Goal: Transaction & Acquisition: Book appointment/travel/reservation

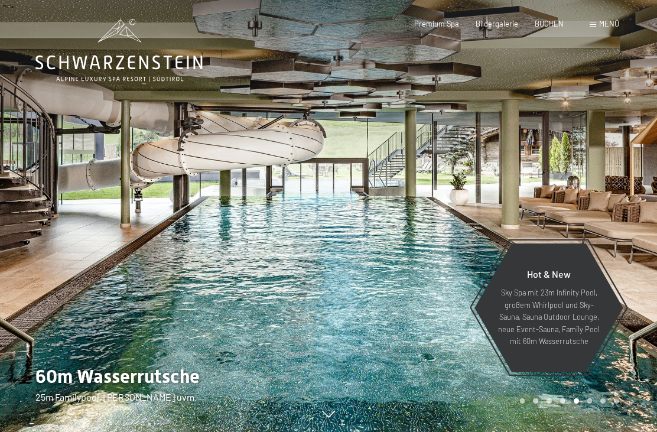
click at [610, 22] on span "Menü" at bounding box center [610, 23] width 20 height 9
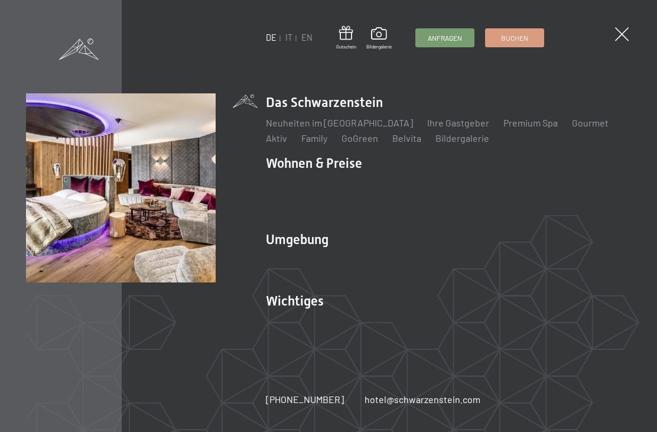
click at [333, 171] on li "Wohnen & Preise Inklusivleistungen Zimmer & Preise Liste Angebote Liste Familie…" at bounding box center [448, 187] width 365 height 67
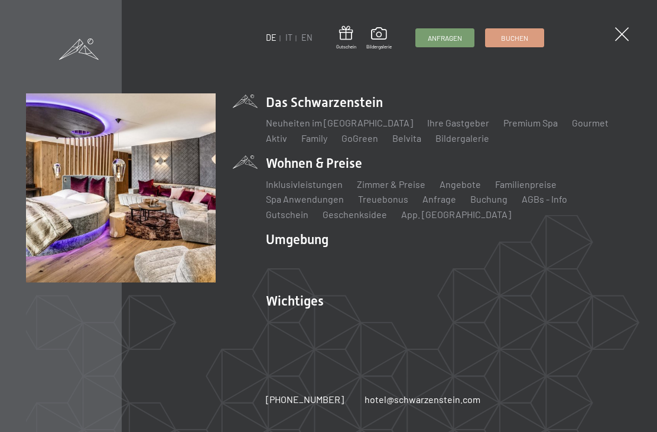
click at [312, 189] on link "Inklusivleistungen" at bounding box center [304, 184] width 77 height 11
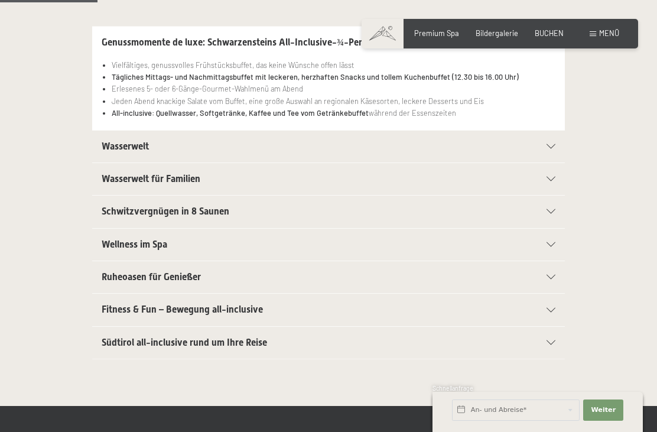
scroll to position [270, 0]
click at [252, 306] on span "Fitness & Fun – Bewegung all-inclusive" at bounding box center [182, 308] width 161 height 11
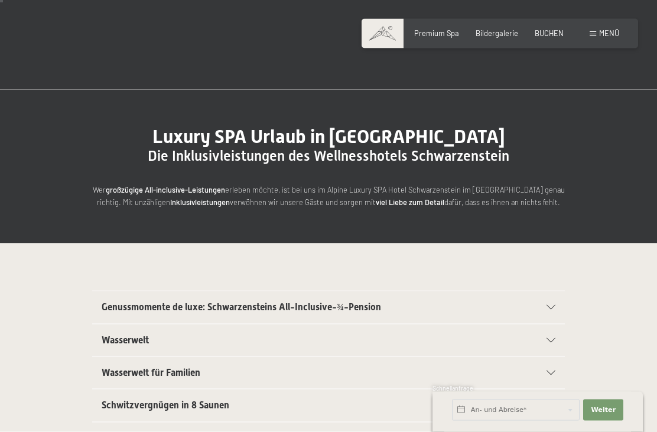
scroll to position [0, 0]
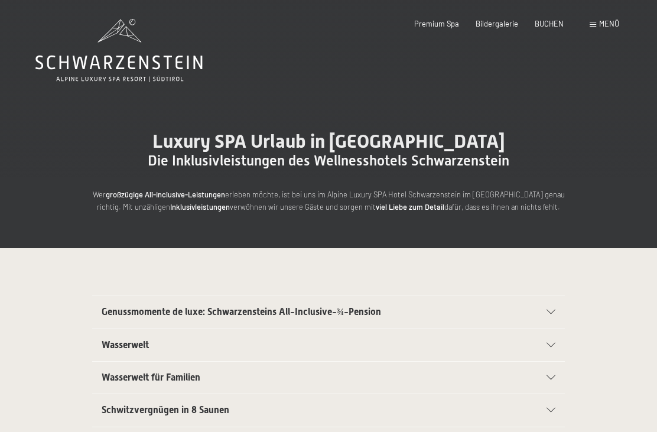
click at [614, 20] on span "Menü" at bounding box center [610, 23] width 20 height 9
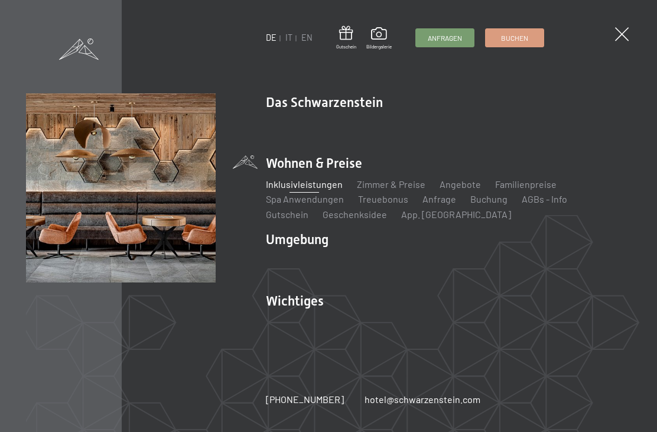
click at [315, 324] on link "Lage & Anreise" at bounding box center [297, 321] width 63 height 11
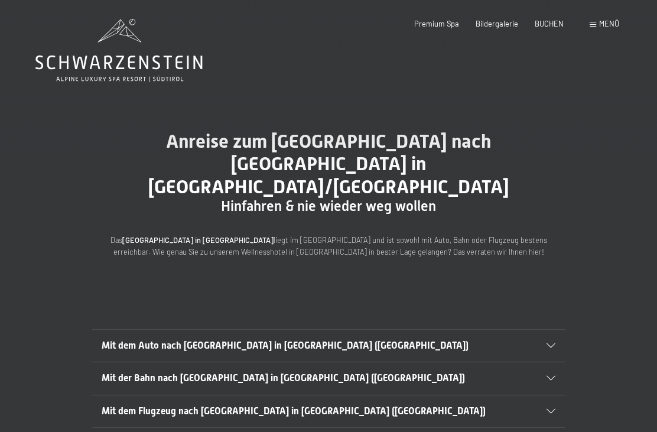
click at [283, 340] on span "Mit dem Auto nach [GEOGRAPHIC_DATA] in [GEOGRAPHIC_DATA] ([GEOGRAPHIC_DATA])" at bounding box center [285, 345] width 367 height 11
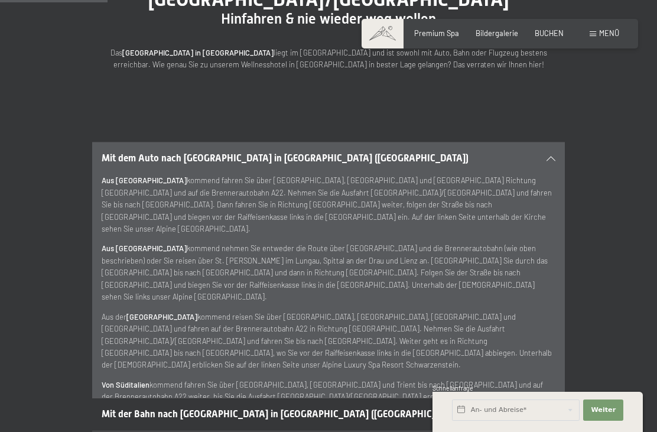
scroll to position [188, 0]
click at [251, 408] on span "Mit der Bahn nach Luttach in Südtirol (Italien)" at bounding box center [284, 413] width 364 height 11
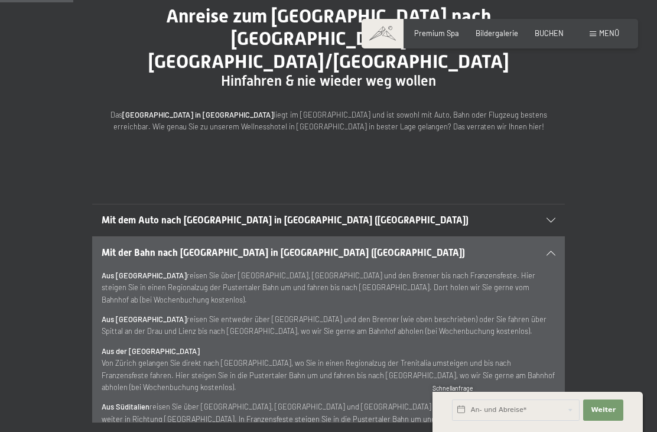
scroll to position [124, 0]
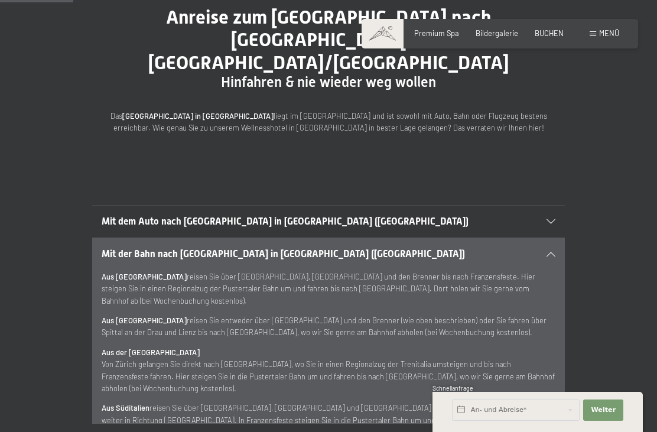
click at [261, 216] on span "Mit dem Auto nach Luttach in Südtirol (Italien)" at bounding box center [285, 221] width 367 height 11
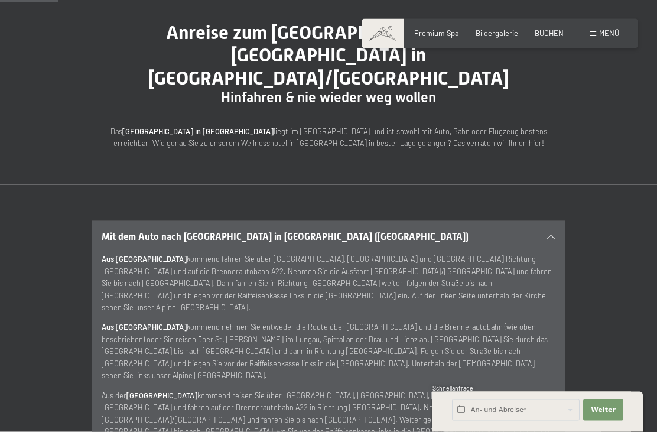
scroll to position [105, 0]
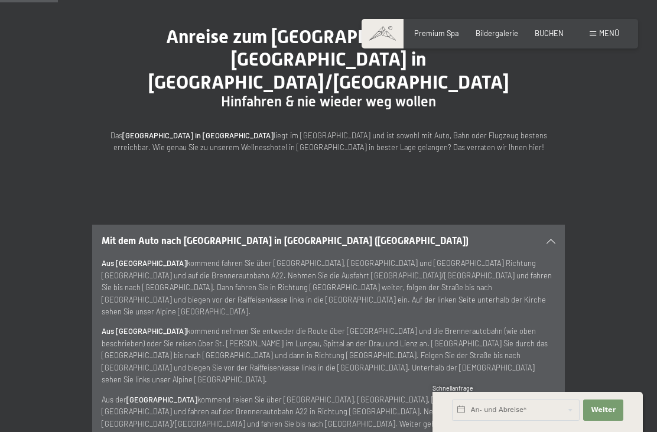
click at [610, 37] on span "Menü" at bounding box center [610, 32] width 20 height 9
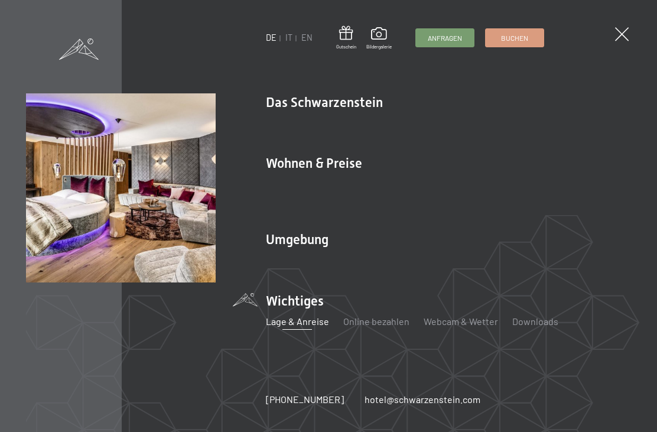
click at [397, 190] on link "Zimmer & Preise" at bounding box center [391, 184] width 69 height 11
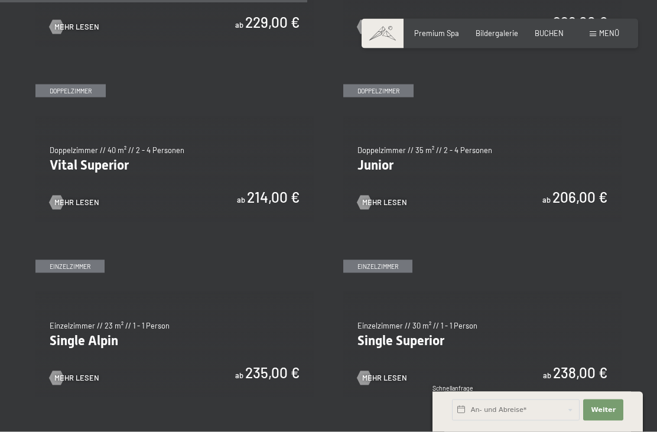
scroll to position [1256, 0]
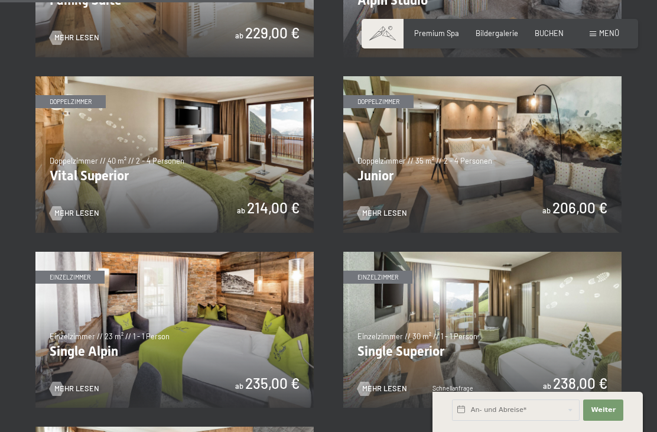
click at [583, 216] on img at bounding box center [483, 154] width 278 height 157
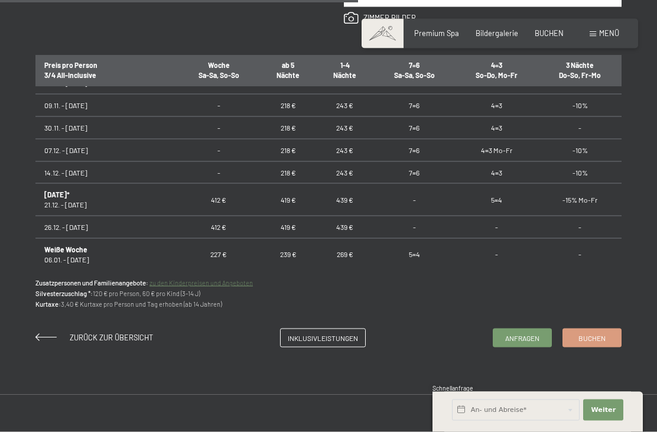
scroll to position [715, 0]
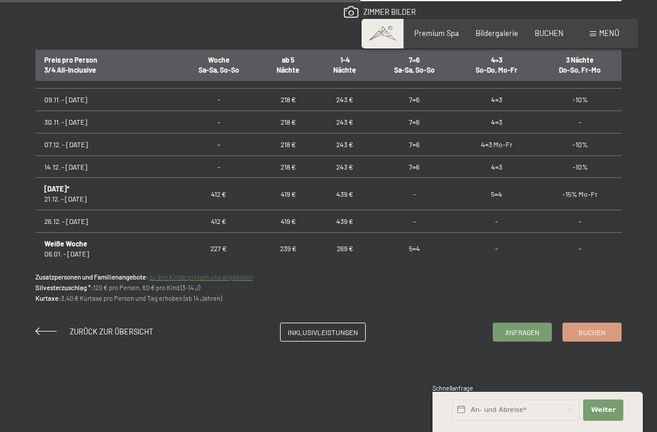
click at [640, 175] on div "Anfragen Buchen Doppelzimmer // 35 m² // 2 - 4 Personen Junior ab 206,00 € Auss…" at bounding box center [328, 13] width 657 height 658
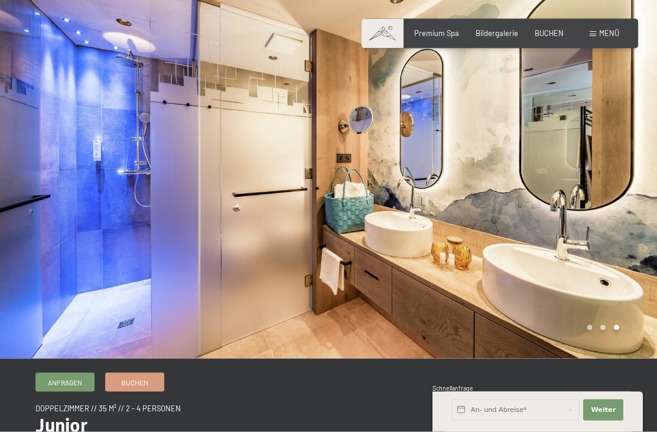
scroll to position [0, 0]
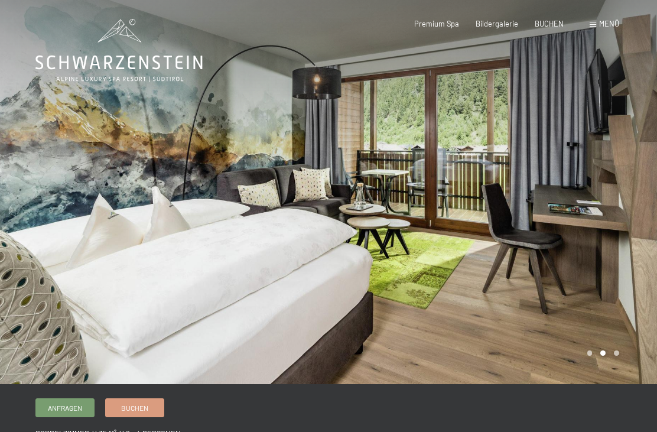
click at [614, 24] on span "Menü" at bounding box center [610, 23] width 20 height 9
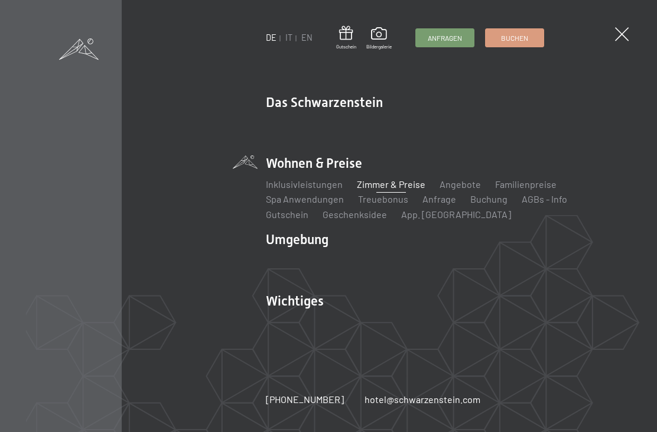
click at [624, 30] on span at bounding box center [622, 34] width 14 height 14
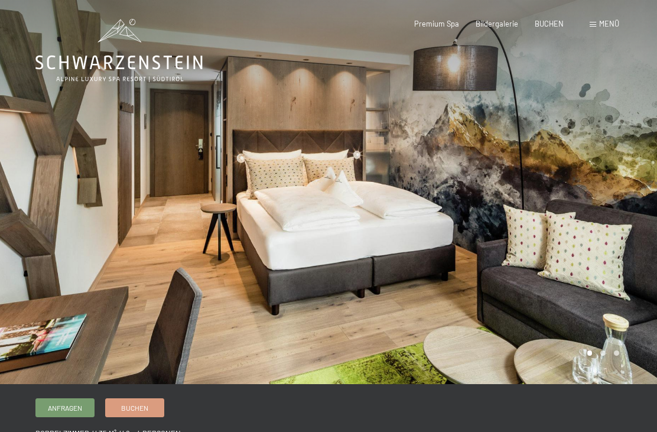
click at [613, 20] on span "Menü" at bounding box center [610, 23] width 20 height 9
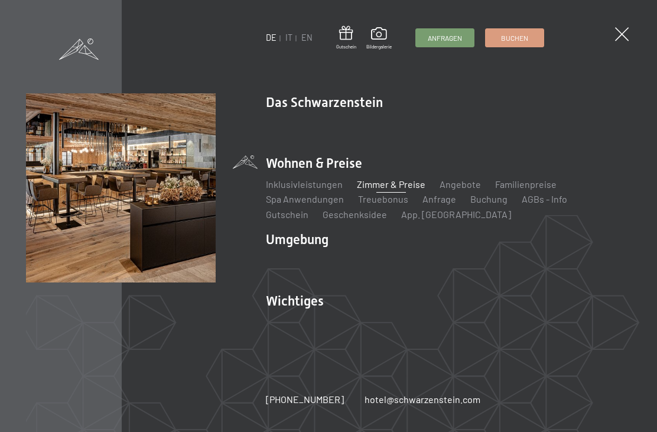
click at [626, 31] on span at bounding box center [622, 34] width 14 height 14
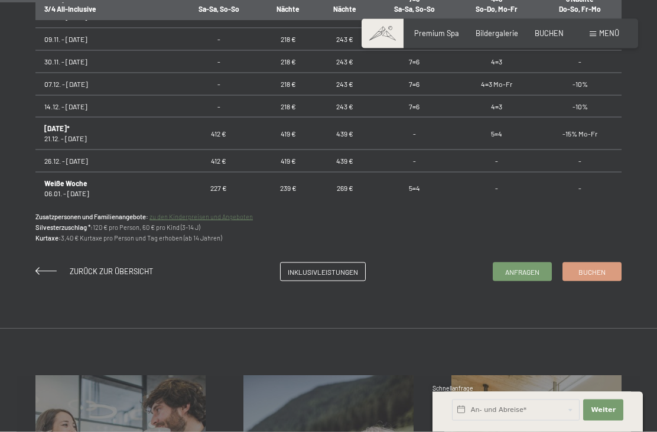
scroll to position [776, 0]
click at [129, 266] on span "Zurück zur Übersicht" at bounding box center [111, 270] width 83 height 9
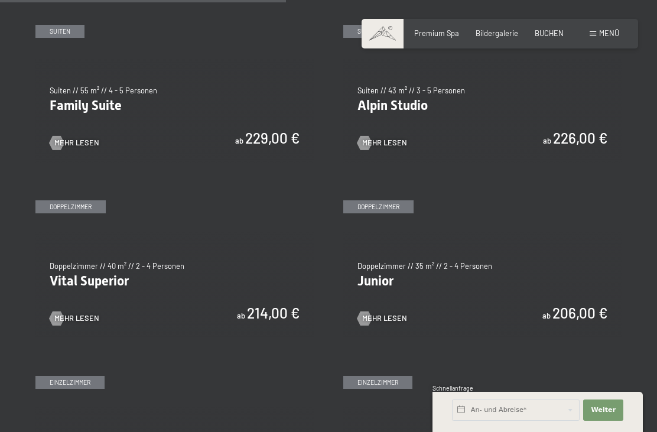
scroll to position [1190, 0]
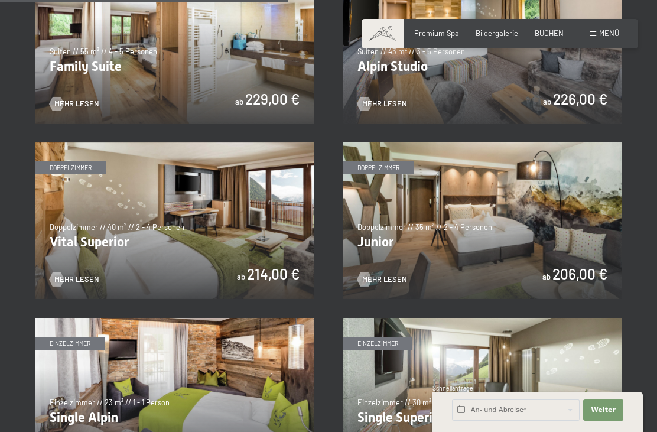
click at [394, 274] on span "Mehr Lesen" at bounding box center [384, 279] width 45 height 11
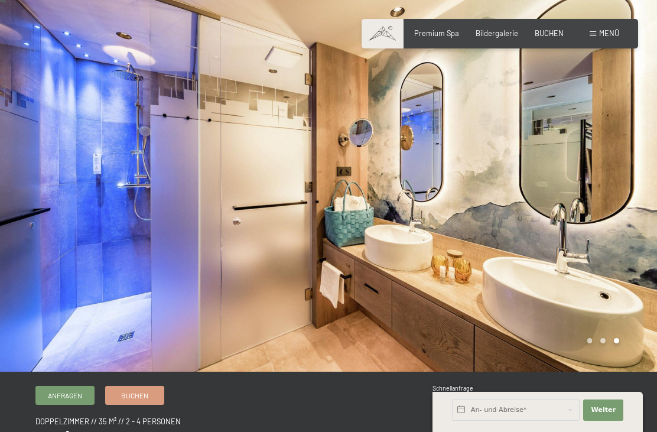
scroll to position [12, 0]
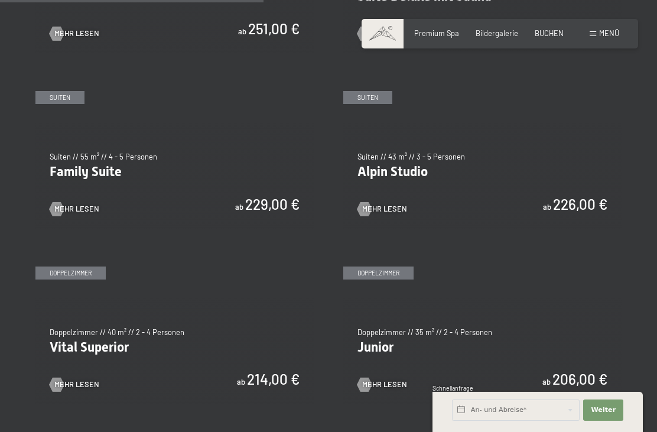
scroll to position [1089, 0]
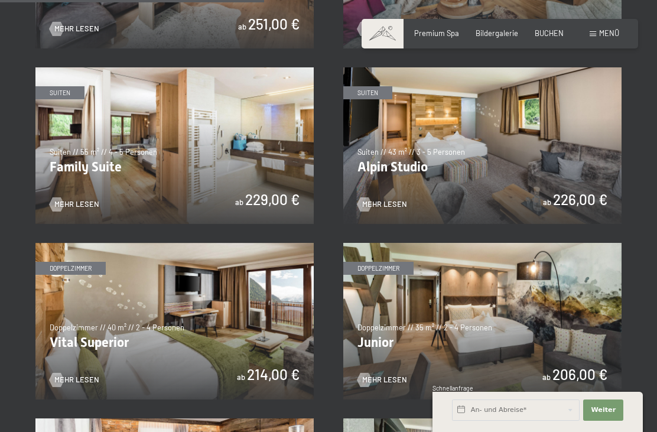
click at [264, 344] on img at bounding box center [174, 321] width 278 height 157
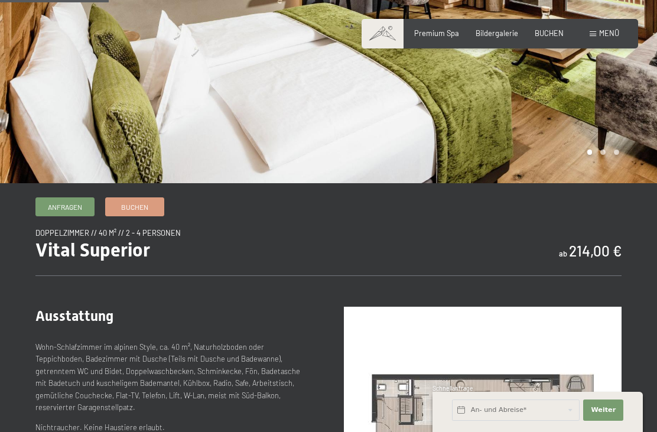
scroll to position [192, 0]
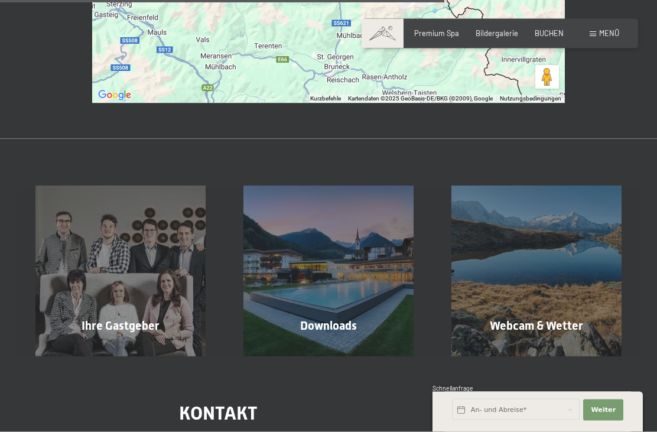
scroll to position [660, 0]
click at [88, 249] on div "Ihre Gastgeber Mehr erfahren" at bounding box center [121, 271] width 208 height 170
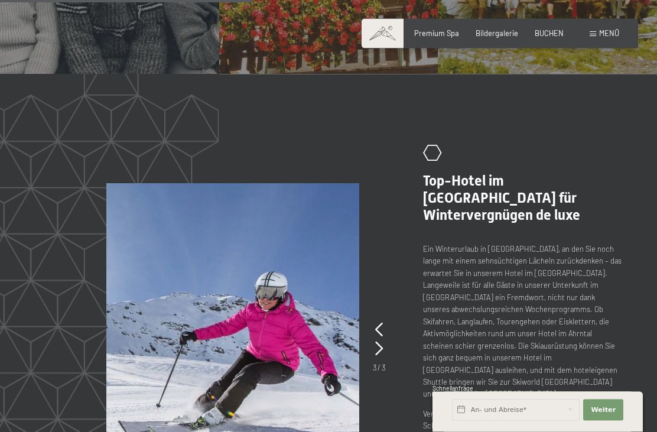
scroll to position [1110, 0]
click at [381, 339] on div at bounding box center [379, 348] width 8 height 19
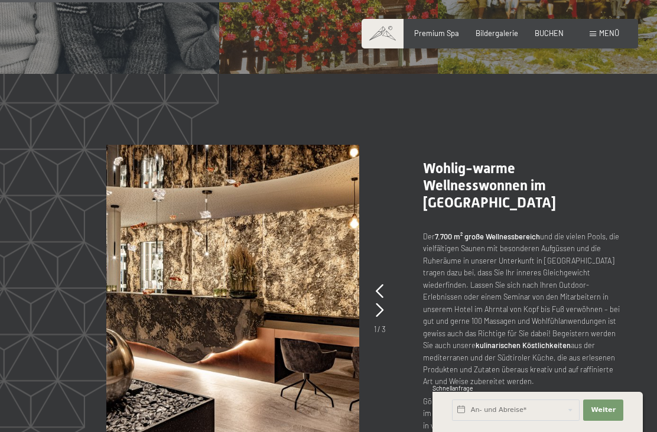
click at [388, 251] on picture at bounding box center [252, 296] width 293 height 303
click at [379, 284] on icon at bounding box center [380, 291] width 8 height 14
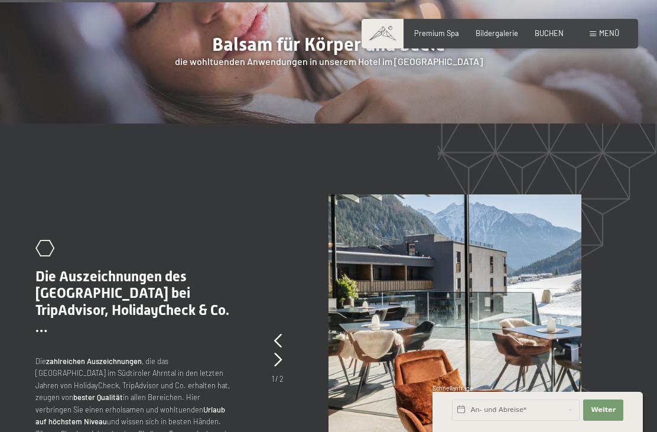
scroll to position [1836, 0]
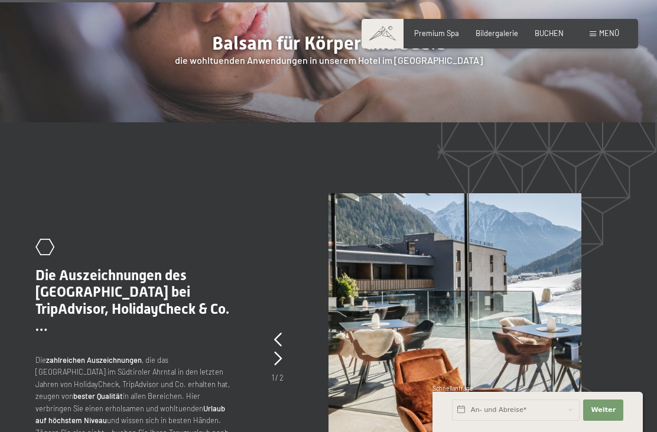
click at [147, 267] on span "Die Auszeichnungen des [GEOGRAPHIC_DATA] bei TripAdvisor, HolidayCheck & Co. …" at bounding box center [132, 300] width 194 height 67
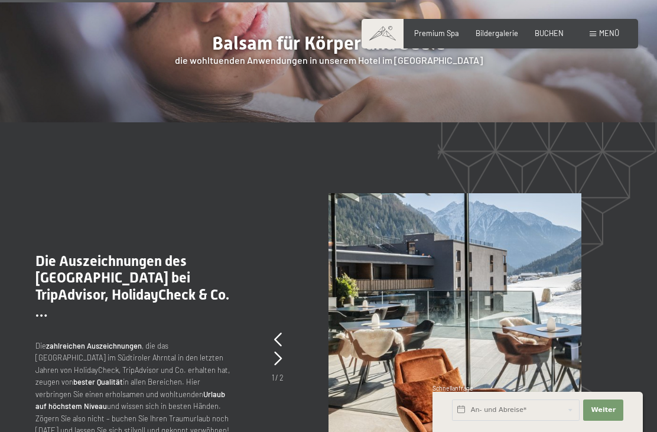
click at [280, 333] on icon at bounding box center [278, 340] width 8 height 14
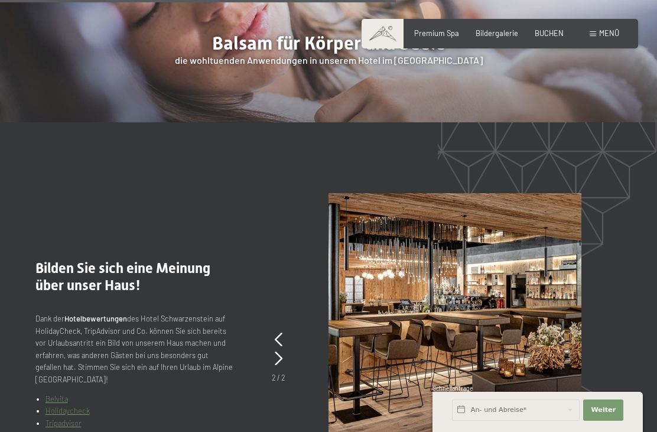
click at [78, 406] on link "Holidaycheck" at bounding box center [68, 410] width 44 height 9
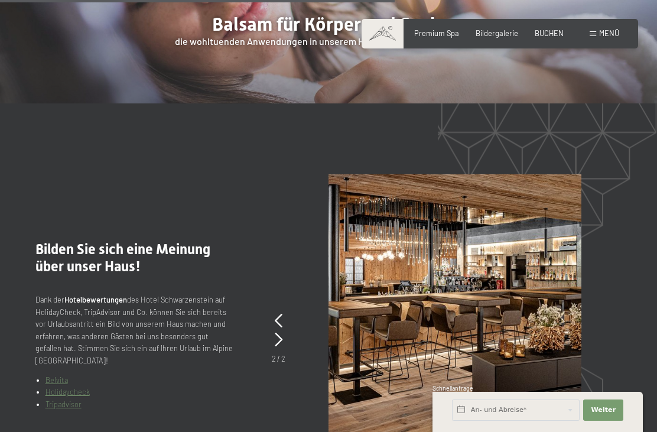
click at [69, 400] on link "Tripadvisor" at bounding box center [64, 404] width 36 height 9
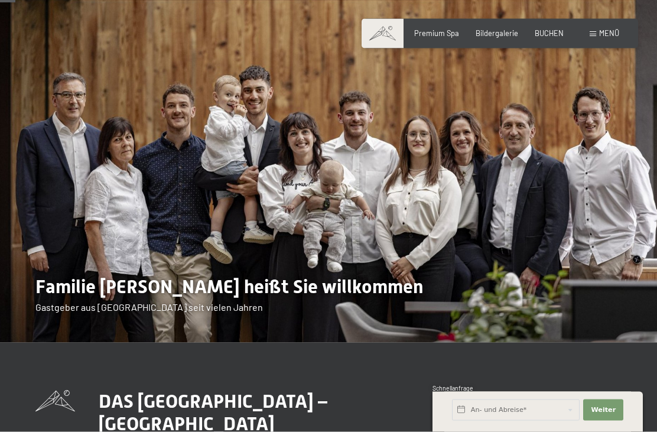
scroll to position [0, 0]
